Goal: Information Seeking & Learning: Learn about a topic

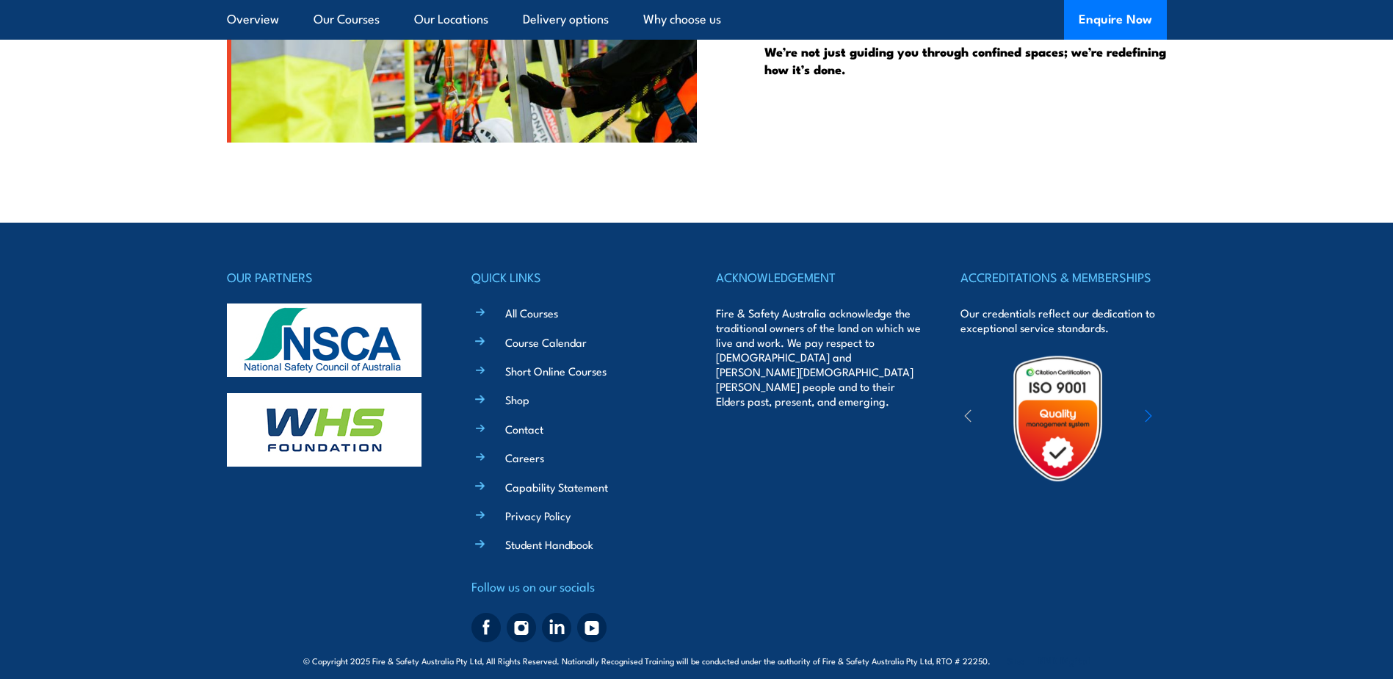
scroll to position [3789, 0]
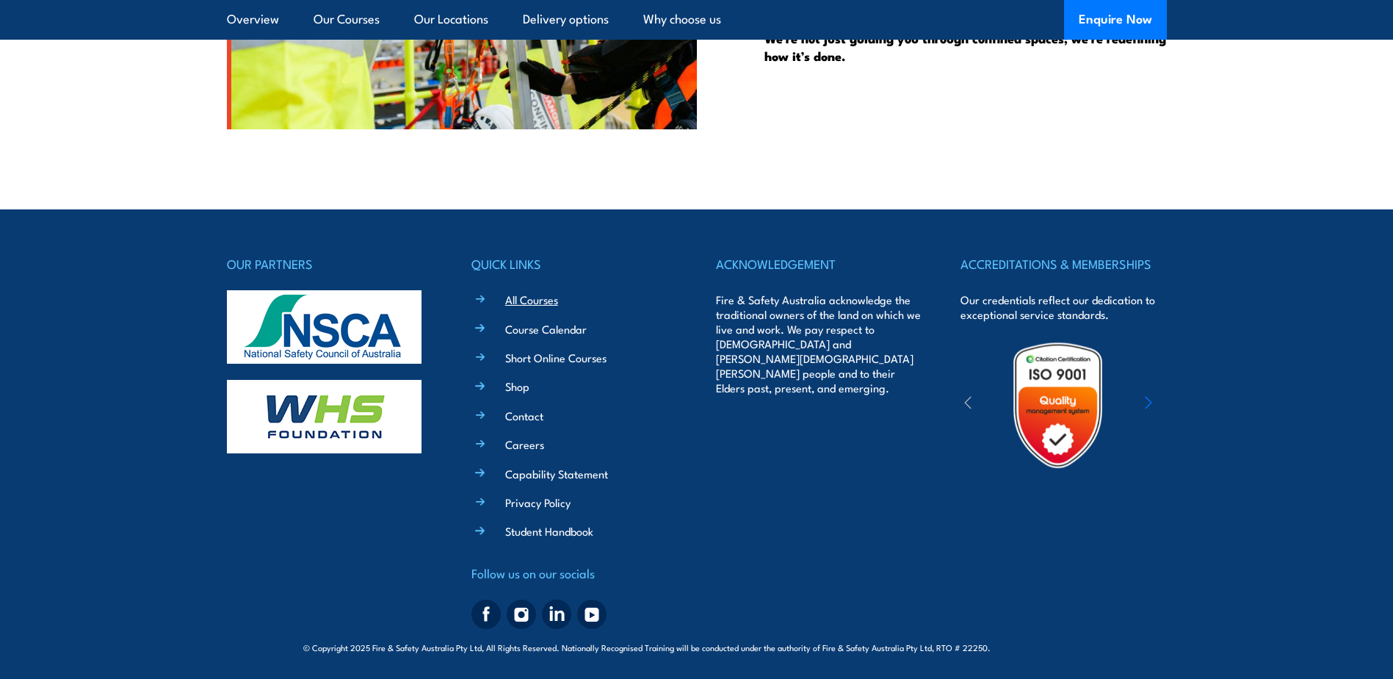
click at [540, 299] on link "All Courses" at bounding box center [531, 299] width 53 height 15
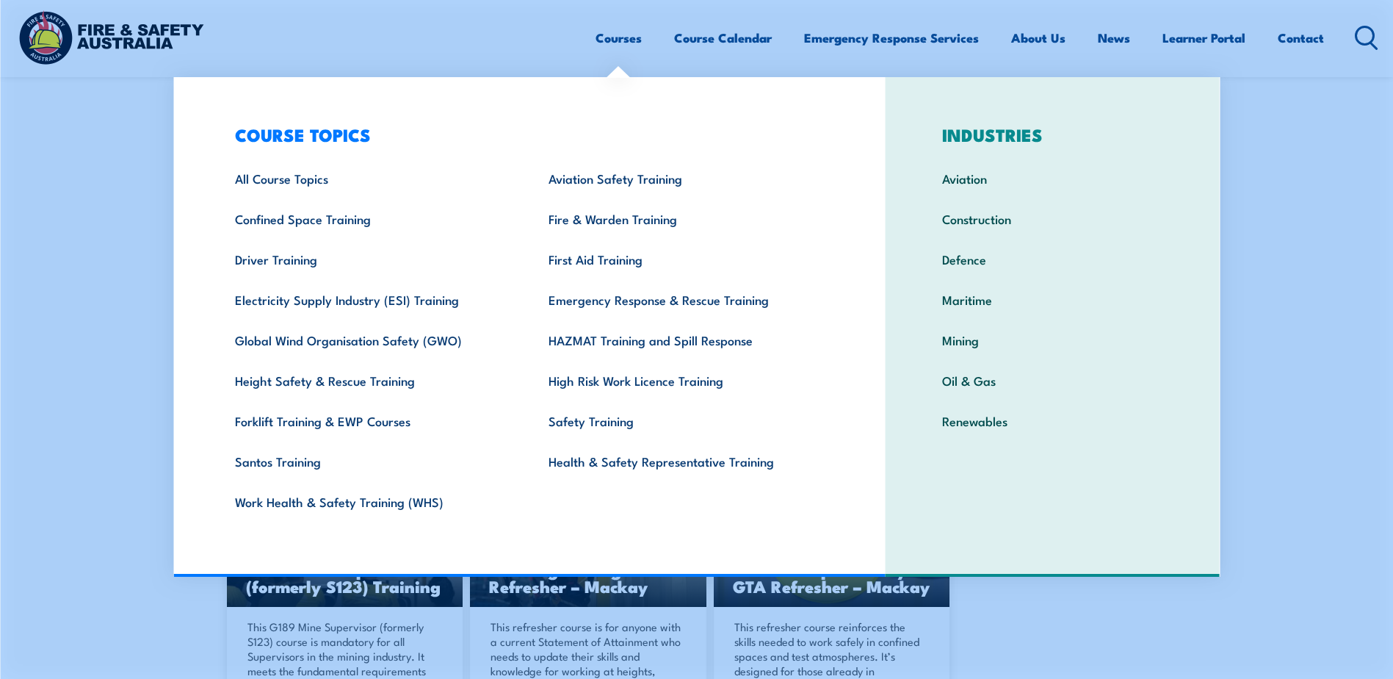
scroll to position [881, 0]
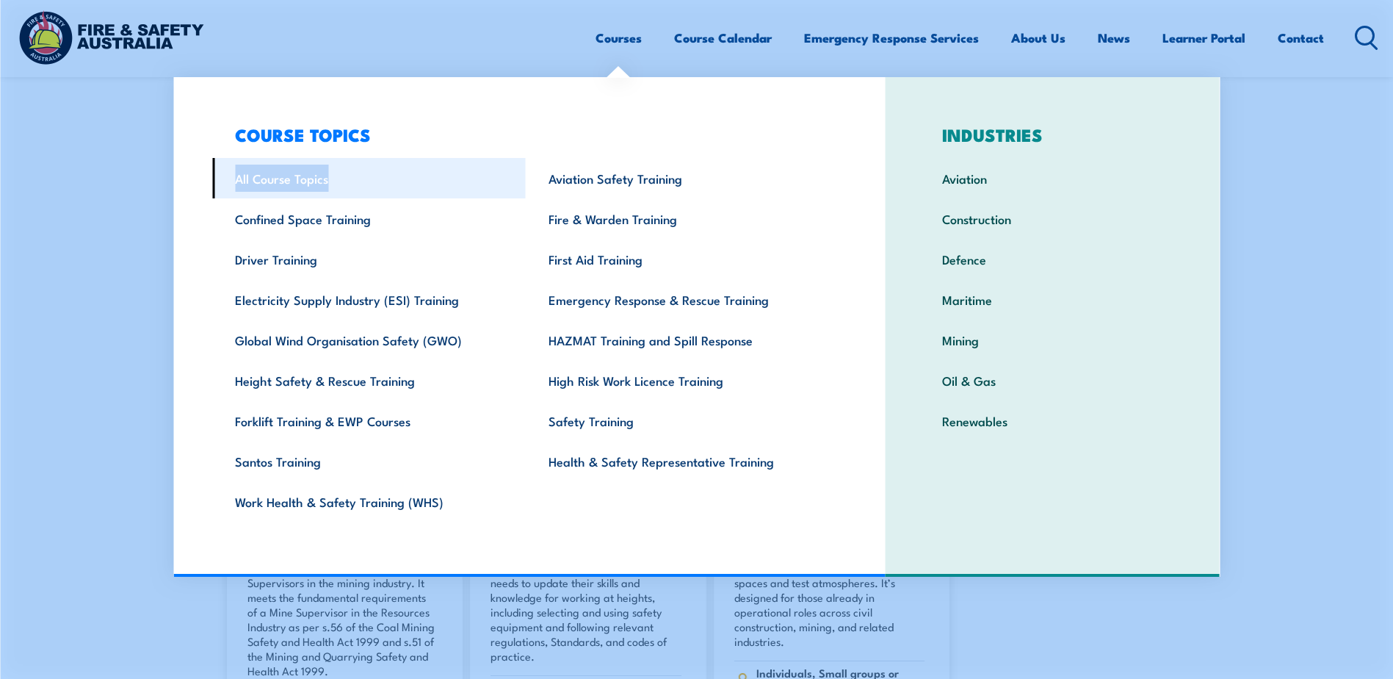
drag, startPoint x: 418, startPoint y: 132, endPoint x: 375, endPoint y: 167, distance: 55.3
click at [375, 167] on div "COURSE TOPICS All Course Topics Aviation Safety Training Confined Space Trainin…" at bounding box center [529, 326] width 712 height 499
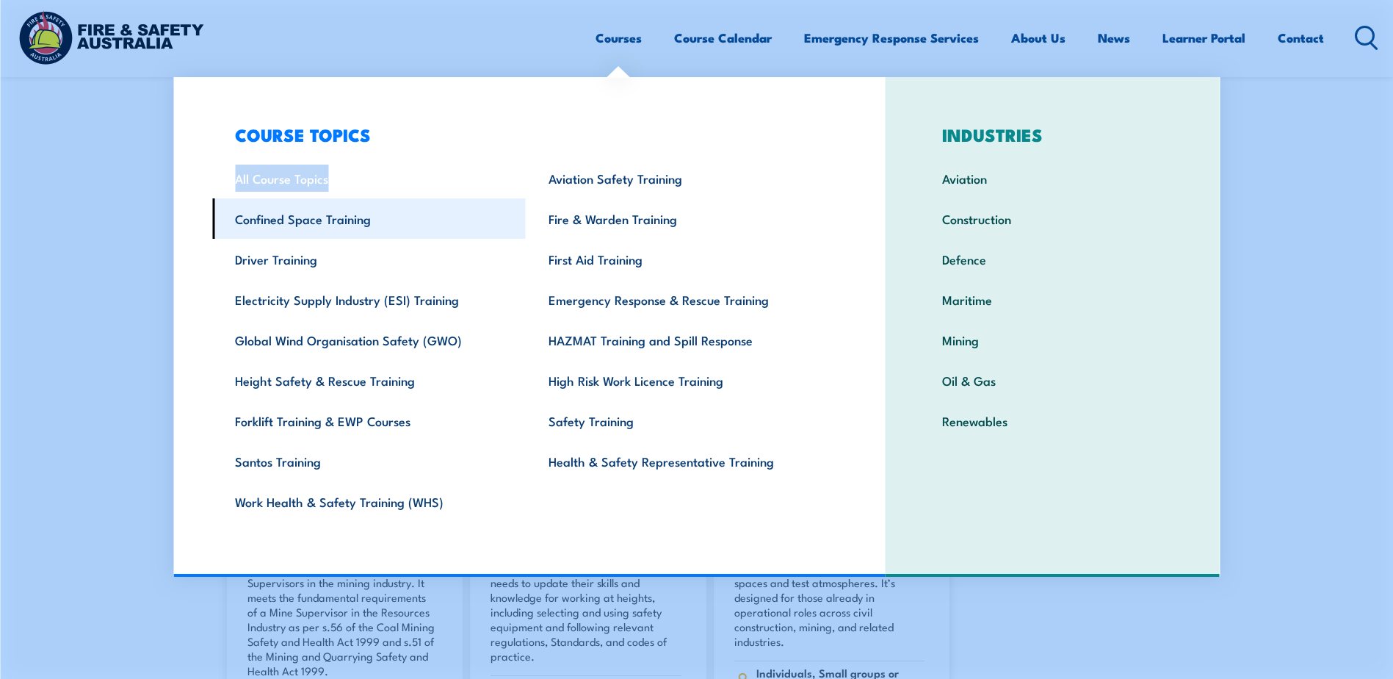
click at [306, 222] on link "Confined Space Training" at bounding box center [369, 218] width 314 height 40
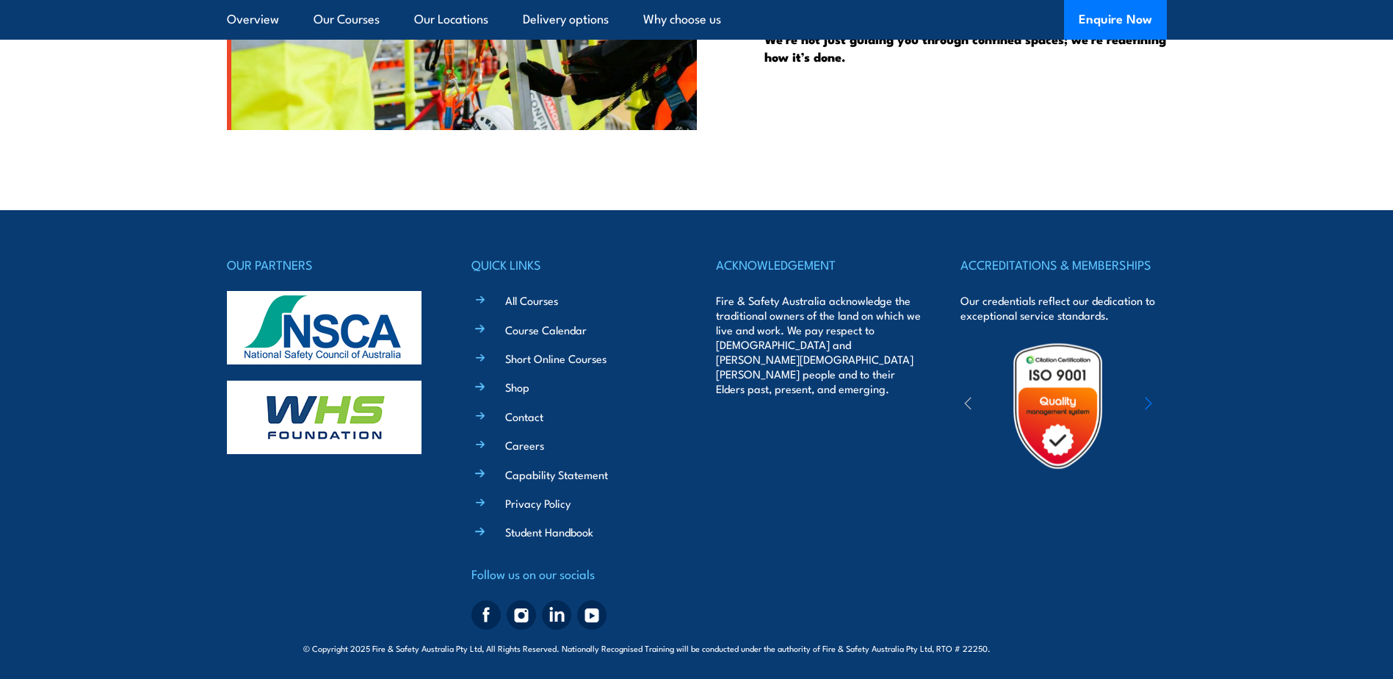
scroll to position [3789, 0]
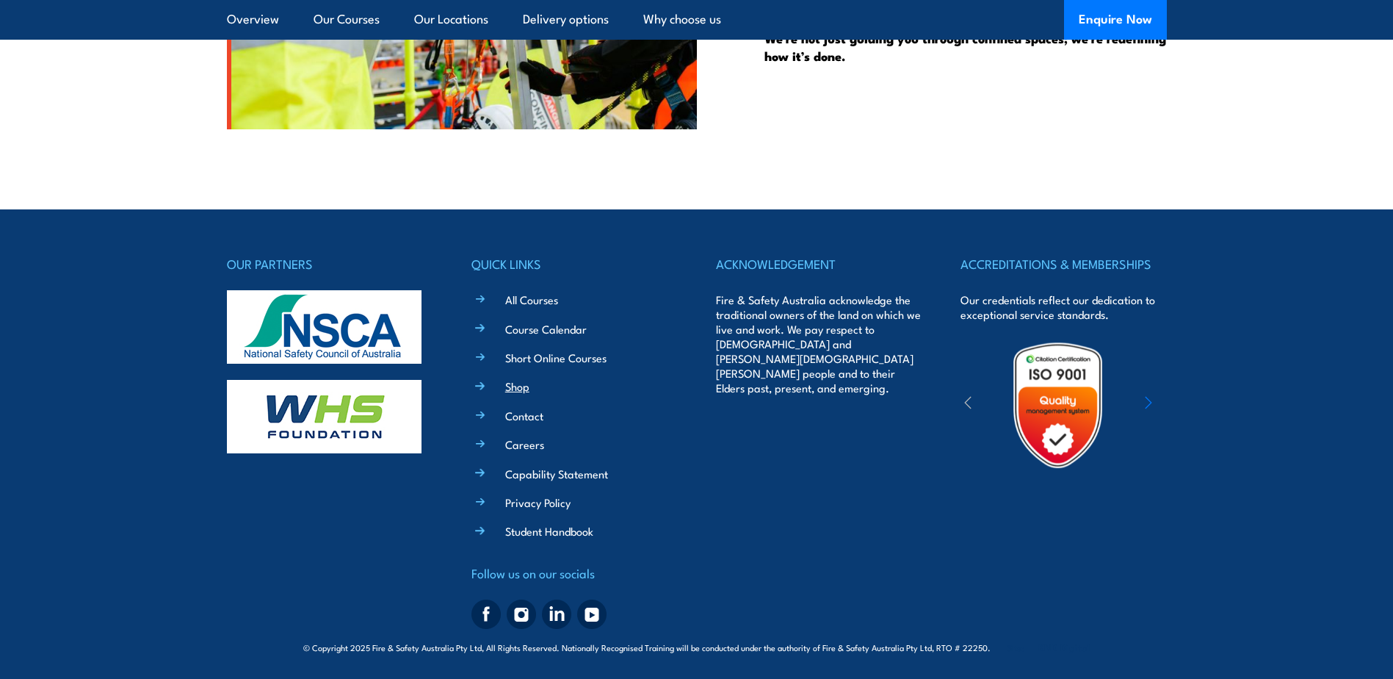
click at [511, 385] on link "Shop" at bounding box center [517, 385] width 24 height 15
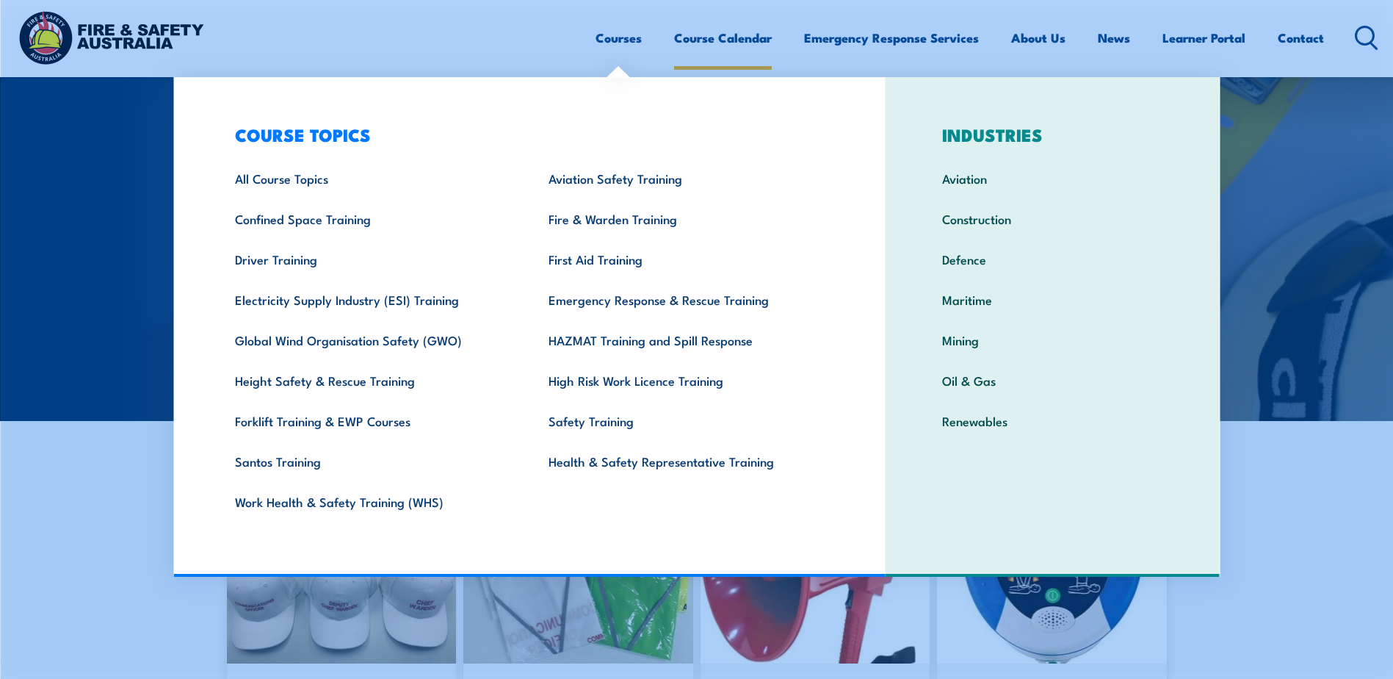
click at [719, 40] on link "Course Calendar" at bounding box center [723, 37] width 98 height 39
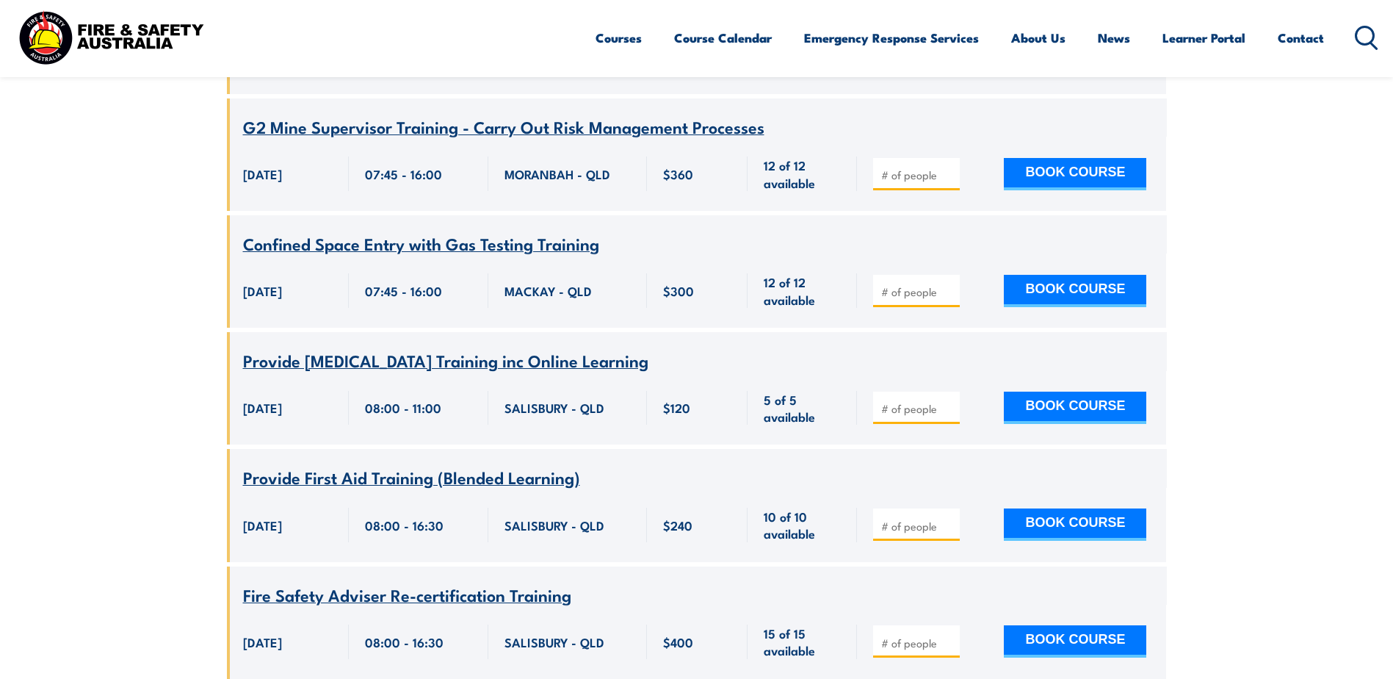
scroll to position [52850, 0]
